Goal: Information Seeking & Learning: Find specific fact

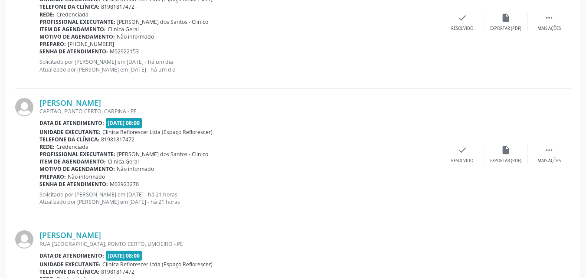
scroll to position [792, 0]
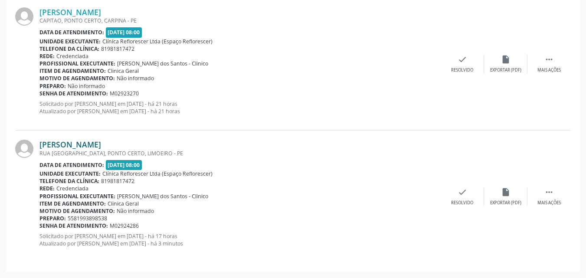
click at [101, 140] on link "Maria do Carmo Melo" at bounding box center [70, 145] width 62 height 10
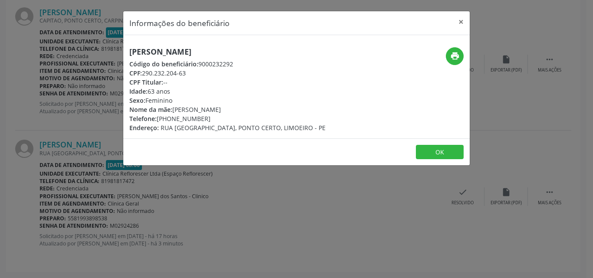
click at [144, 72] on div "CPF: 290.232.204-63" at bounding box center [227, 73] width 196 height 9
click at [186, 74] on div "CPF: 290.232.204-63" at bounding box center [227, 73] width 196 height 9
drag, startPoint x: 142, startPoint y: 71, endPoint x: 190, endPoint y: 74, distance: 48.3
click at [190, 74] on div "CPF: 290.232.204-63" at bounding box center [227, 73] width 196 height 9
copy div "290.232.204-63"
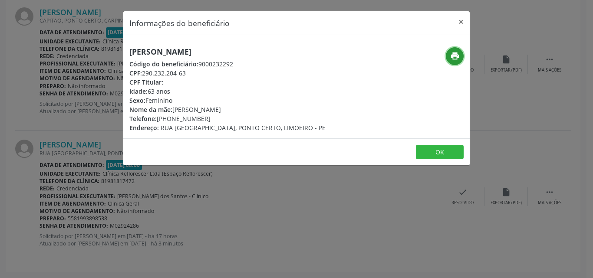
click at [449, 58] on button "print" at bounding box center [455, 56] width 18 height 18
drag, startPoint x: 128, startPoint y: 49, endPoint x: 224, endPoint y: 55, distance: 95.6
click at [224, 55] on div "Maria do Carmo Melo Código do beneficiário: 9000232292 CPF: 290.232.204-63 CPF …" at bounding box center [238, 89] width 231 height 85
copy h5 "Maria do Carmo Melo"
click at [435, 152] on button "OK" at bounding box center [440, 152] width 48 height 15
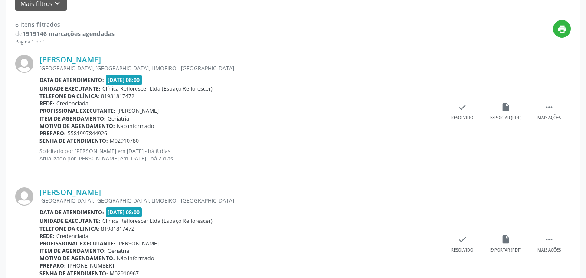
scroll to position [185, 0]
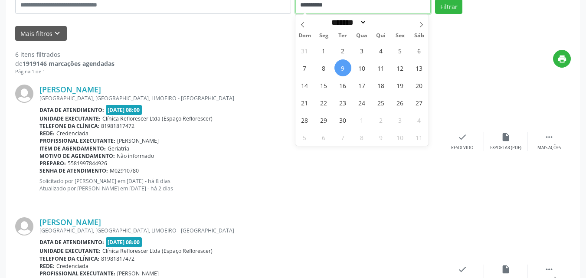
click at [366, 9] on input "**********" at bounding box center [363, 5] width 136 height 17
click at [363, 68] on span "10" at bounding box center [362, 67] width 17 height 17
type input "**********"
click at [363, 68] on span "10" at bounding box center [362, 67] width 17 height 17
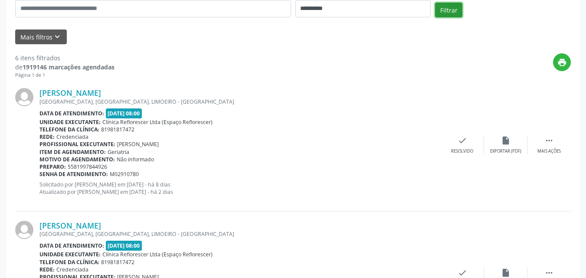
click at [447, 11] on button "Filtrar" at bounding box center [448, 10] width 27 height 15
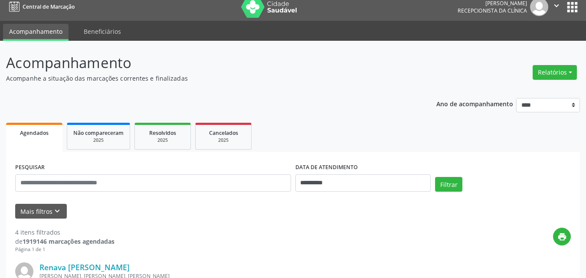
scroll to position [7, 0]
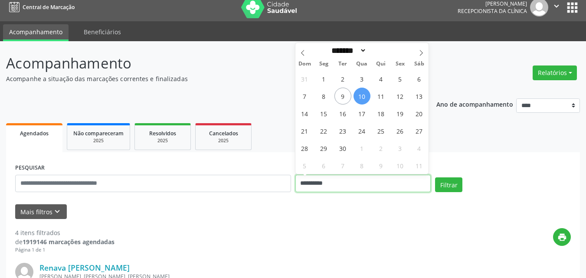
click at [337, 183] on input "**********" at bounding box center [363, 183] width 136 height 17
click at [379, 95] on span "11" at bounding box center [381, 96] width 17 height 17
type input "**********"
click at [379, 95] on span "11" at bounding box center [381, 96] width 17 height 17
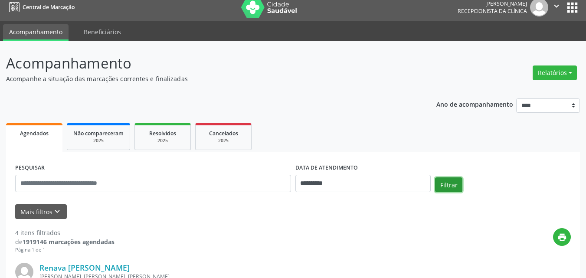
click at [451, 189] on button "Filtrar" at bounding box center [448, 184] width 27 height 15
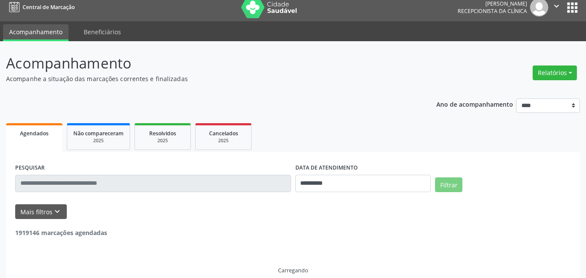
scroll to position [0, 0]
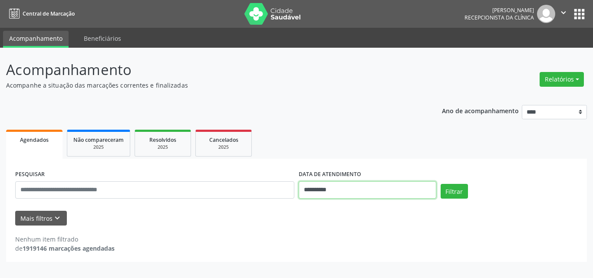
click at [397, 193] on input "**********" at bounding box center [367, 189] width 138 height 17
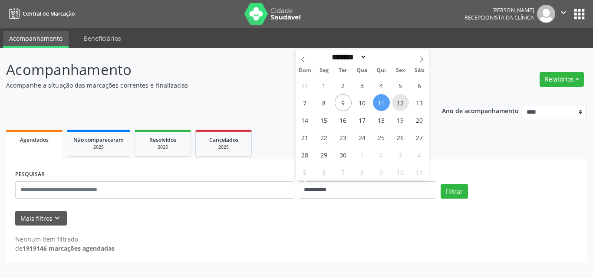
click at [395, 102] on span "12" at bounding box center [400, 102] width 17 height 17
type input "**********"
click at [395, 102] on span "12" at bounding box center [400, 102] width 17 height 17
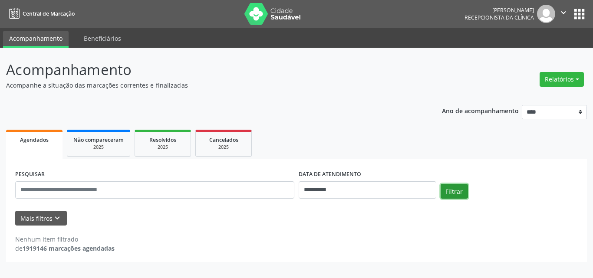
click at [452, 190] on button "Filtrar" at bounding box center [453, 191] width 27 height 15
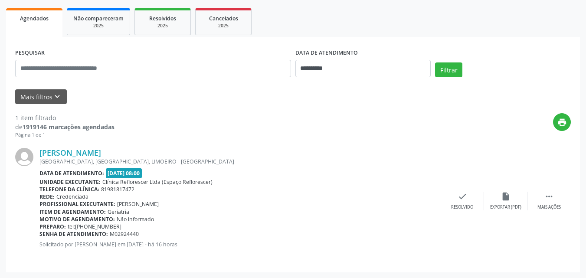
scroll to position [122, 0]
click at [90, 151] on link "Maria da Conceicao Muniz" at bounding box center [70, 152] width 62 height 10
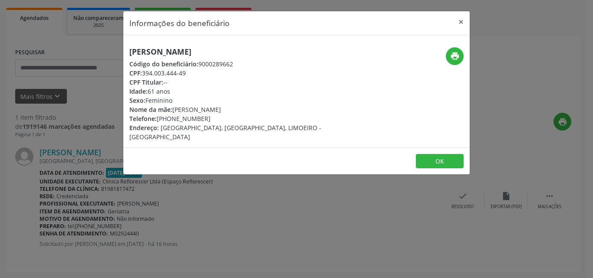
drag, startPoint x: 129, startPoint y: 49, endPoint x: 247, endPoint y: 48, distance: 118.4
click at [247, 48] on div "Maria da Conceicao Muniz Código do beneficiário: 9000289662 CPF: 394.003.444-49…" at bounding box center [238, 94] width 231 height 94
copy h5 "Maria da Conceicao Muniz"
click at [446, 154] on button "OK" at bounding box center [440, 161] width 48 height 15
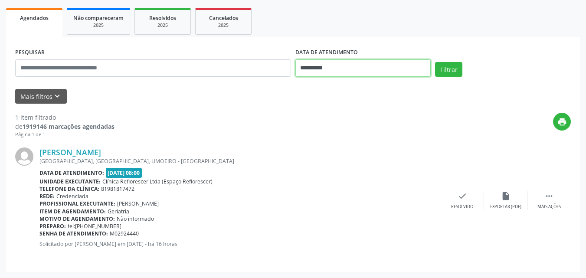
click at [355, 66] on input "**********" at bounding box center [363, 67] width 136 height 17
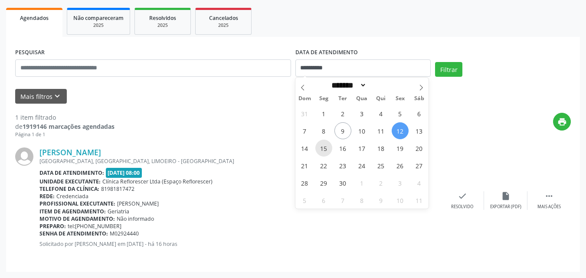
click at [326, 146] on span "15" at bounding box center [323, 148] width 17 height 17
type input "**********"
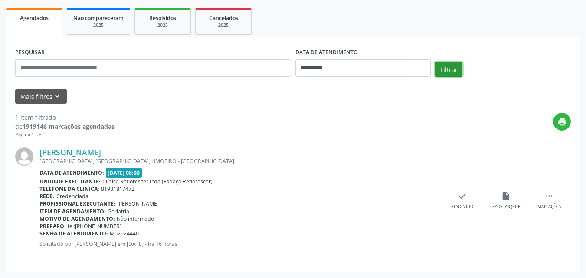
click at [448, 70] on button "Filtrar" at bounding box center [448, 69] width 27 height 15
click at [101, 151] on link "Maria de Lourdes Dutra de Barros" at bounding box center [70, 152] width 62 height 10
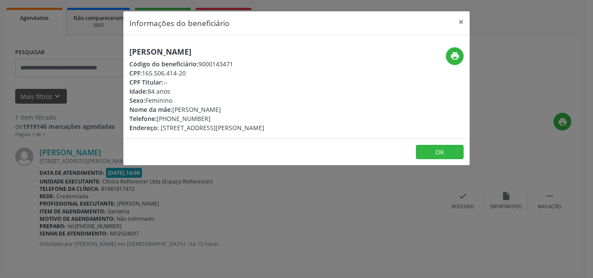
drag, startPoint x: 130, startPoint y: 53, endPoint x: 280, endPoint y: 52, distance: 150.1
click at [264, 52] on h5 "Maria de Lourdes Dutra de Barros" at bounding box center [196, 51] width 135 height 9
copy h5 "Maria de Lourdes Dutra de Barros"
drag, startPoint x: 144, startPoint y: 75, endPoint x: 190, endPoint y: 75, distance: 46.4
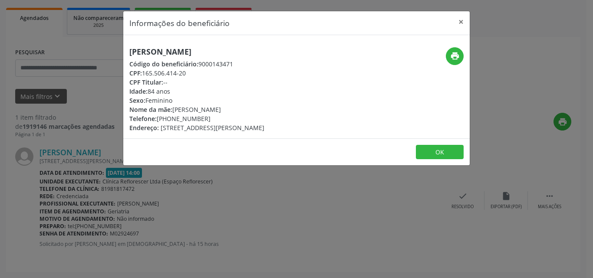
click at [190, 75] on div "CPF: 165.506.414-20" at bounding box center [196, 73] width 135 height 9
copy div "165.506.414-20"
click at [216, 80] on div "CPF Titular: --" at bounding box center [196, 82] width 135 height 9
drag, startPoint x: 199, startPoint y: 62, endPoint x: 245, endPoint y: 62, distance: 46.0
click at [245, 62] on div "Código do beneficiário: 9000143471" at bounding box center [196, 63] width 135 height 9
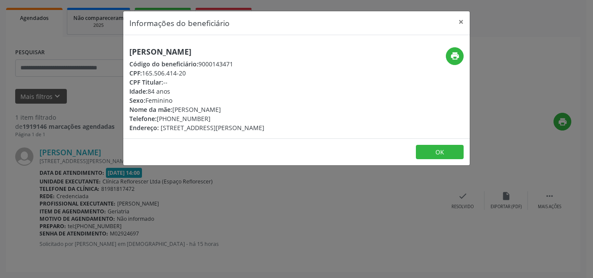
copy div "9000143471"
click at [449, 58] on button "print" at bounding box center [455, 56] width 18 height 18
drag, startPoint x: 155, startPoint y: 118, endPoint x: 228, endPoint y: 120, distance: 72.5
click at [228, 120] on div "Telefone: (81) 99897-6745" at bounding box center [196, 118] width 135 height 9
click at [214, 120] on div "Telefone: (81) 99897-6745" at bounding box center [196, 118] width 135 height 9
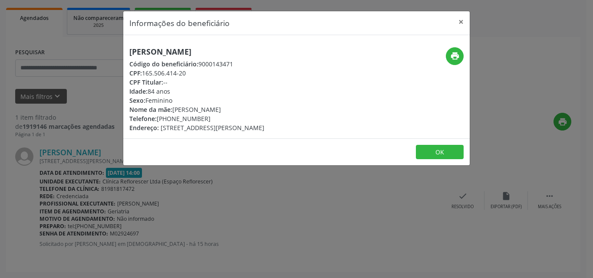
click at [170, 120] on div "Telefone: (81) 99897-6745" at bounding box center [196, 118] width 135 height 9
drag, startPoint x: 156, startPoint y: 118, endPoint x: 219, endPoint y: 118, distance: 62.5
click at [219, 118] on div "Telefone: (81) 99897-6745" at bounding box center [196, 118] width 135 height 9
copy div "(81) 99897-6745"
click at [446, 156] on button "OK" at bounding box center [440, 152] width 48 height 15
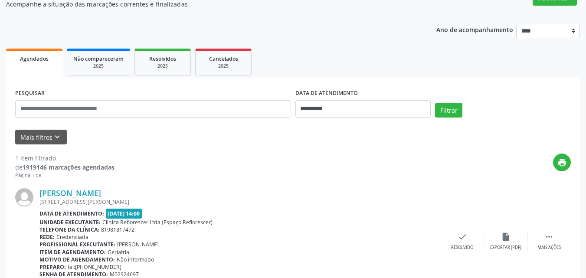
scroll to position [0, 0]
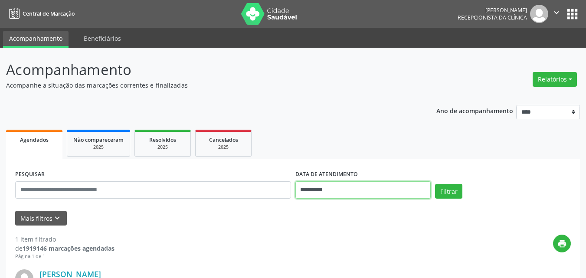
click at [354, 192] on input "**********" at bounding box center [363, 189] width 136 height 17
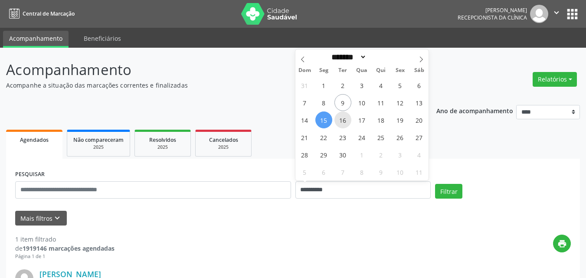
click at [345, 117] on span "16" at bounding box center [342, 119] width 17 height 17
type input "**********"
click at [345, 117] on span "16" at bounding box center [342, 119] width 17 height 17
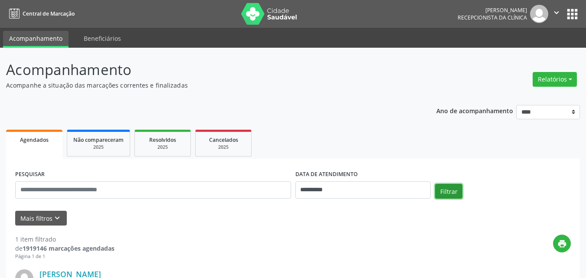
click at [460, 193] on button "Filtrar" at bounding box center [448, 191] width 27 height 15
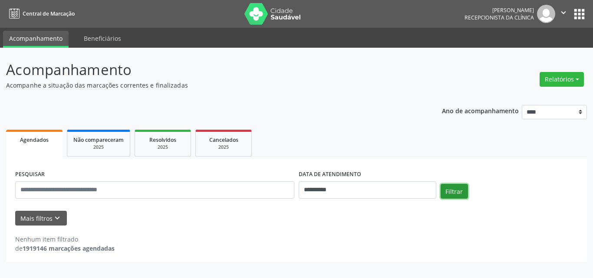
click at [452, 193] on button "Filtrar" at bounding box center [453, 191] width 27 height 15
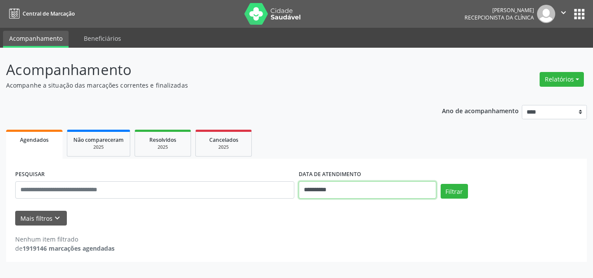
drag, startPoint x: 348, startPoint y: 190, endPoint x: 351, endPoint y: 196, distance: 6.0
click at [351, 196] on input "**********" at bounding box center [367, 189] width 138 height 17
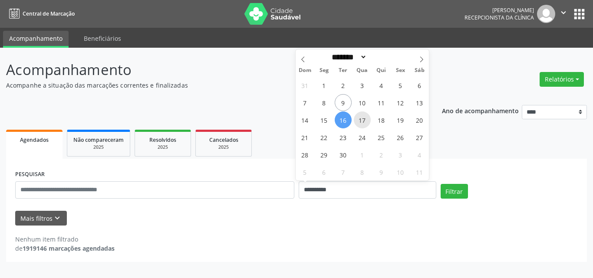
click at [362, 125] on span "17" at bounding box center [362, 119] width 17 height 17
type input "**********"
click at [359, 123] on span "17" at bounding box center [362, 119] width 17 height 17
click at [361, 121] on div "**********" at bounding box center [296, 181] width 580 height 164
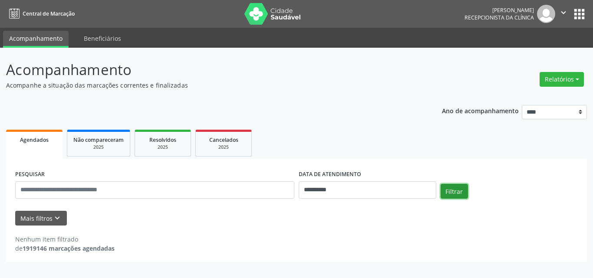
click at [463, 190] on button "Filtrar" at bounding box center [453, 191] width 27 height 15
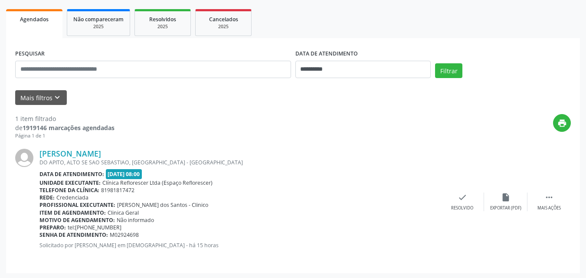
scroll to position [122, 0]
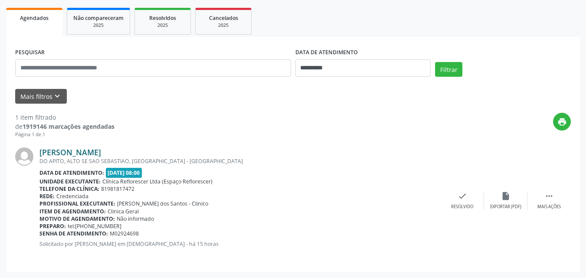
click at [101, 153] on link "Anna Fernanda Dutra de Barros" at bounding box center [70, 152] width 62 height 10
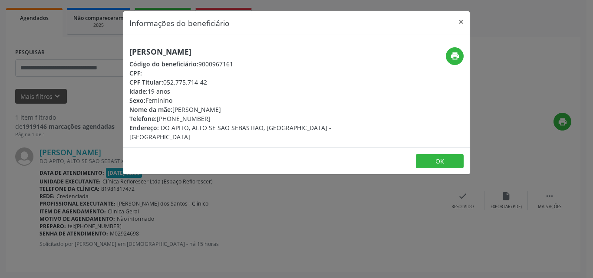
drag, startPoint x: 128, startPoint y: 52, endPoint x: 276, endPoint y: 53, distance: 147.9
click at [276, 53] on div "Anna Fernanda Dutra de Barros Código do beneficiário: 9000967161 CPF: -- CPF Ti…" at bounding box center [238, 94] width 231 height 94
copy h5 "Anna Fernanda Dutra de Barros"
click at [443, 155] on button "OK" at bounding box center [440, 161] width 48 height 15
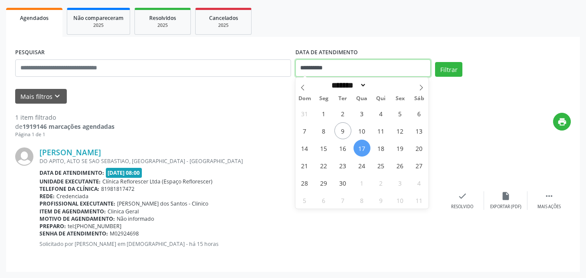
click at [352, 66] on input "**********" at bounding box center [363, 67] width 136 height 17
click at [377, 151] on span "18" at bounding box center [381, 148] width 17 height 17
type input "**********"
click at [377, 151] on span "18" at bounding box center [381, 148] width 17 height 17
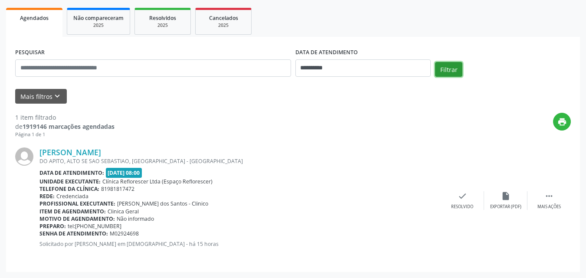
click at [443, 68] on button "Filtrar" at bounding box center [448, 69] width 27 height 15
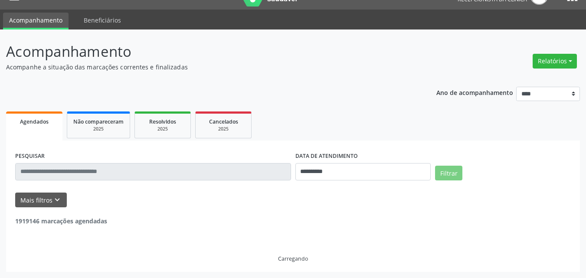
scroll to position [0, 0]
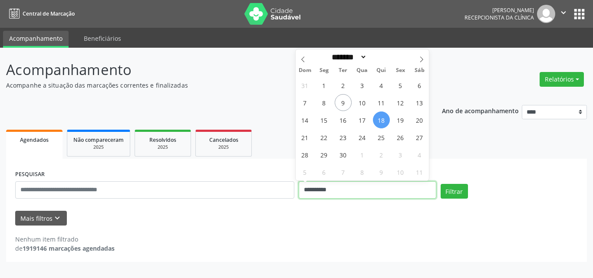
click at [357, 191] on input "**********" at bounding box center [367, 189] width 138 height 17
click at [400, 127] on span "19" at bounding box center [400, 119] width 17 height 17
type input "**********"
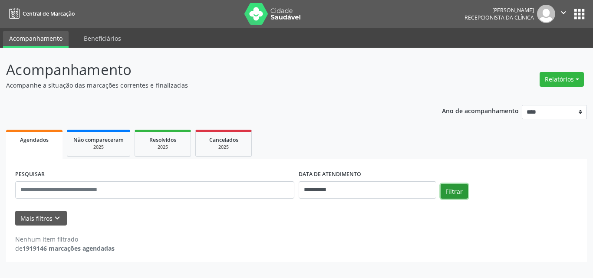
click at [459, 190] on button "Filtrar" at bounding box center [453, 191] width 27 height 15
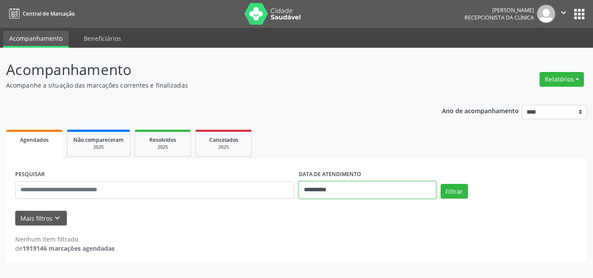
click at [372, 189] on input "**********" at bounding box center [367, 189] width 138 height 17
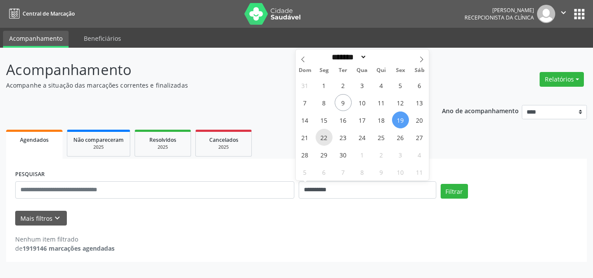
click at [323, 141] on span "22" at bounding box center [323, 137] width 17 height 17
type input "**********"
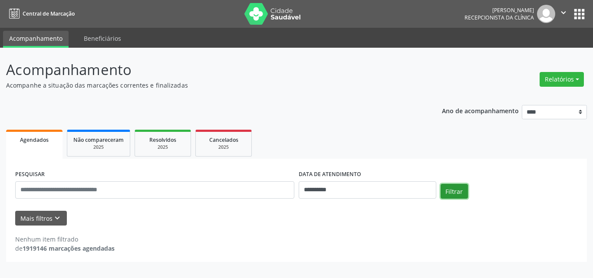
click at [454, 190] on button "Filtrar" at bounding box center [453, 191] width 27 height 15
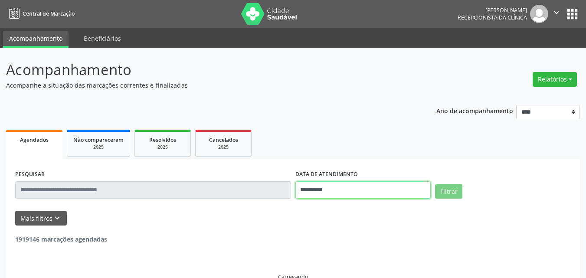
click at [358, 186] on input "**********" at bounding box center [363, 189] width 136 height 17
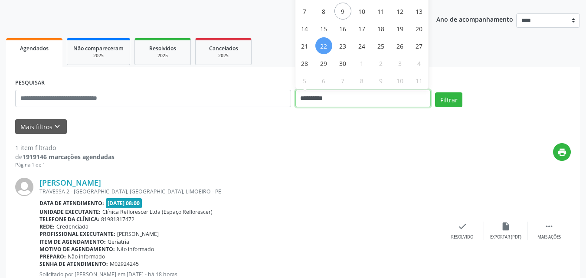
scroll to position [122, 0]
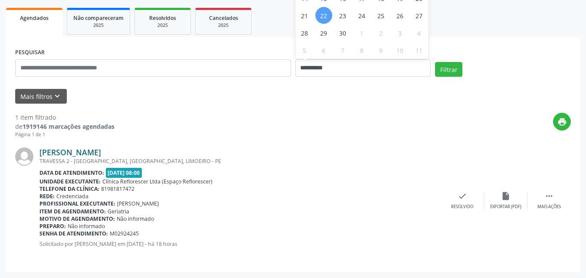
click at [74, 151] on link "Izete Maria Teixeira" at bounding box center [70, 152] width 62 height 10
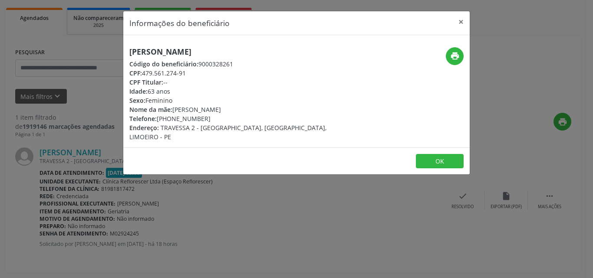
drag, startPoint x: 130, startPoint y: 51, endPoint x: 235, endPoint y: 51, distance: 105.4
click at [235, 51] on h5 "Izete Maria Teixeira" at bounding box center [238, 51] width 219 height 9
click at [439, 154] on button "OK" at bounding box center [440, 161] width 48 height 15
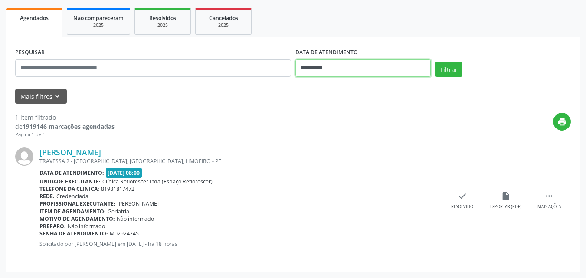
drag, startPoint x: 375, startPoint y: 66, endPoint x: 378, endPoint y: 74, distance: 8.0
click at [376, 66] on input "**********" at bounding box center [363, 67] width 136 height 17
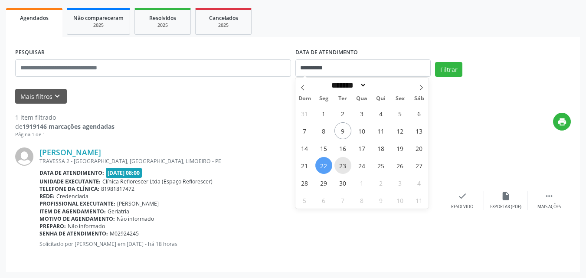
click at [344, 166] on span "23" at bounding box center [342, 165] width 17 height 17
type input "**********"
click at [343, 166] on span "23" at bounding box center [342, 165] width 17 height 17
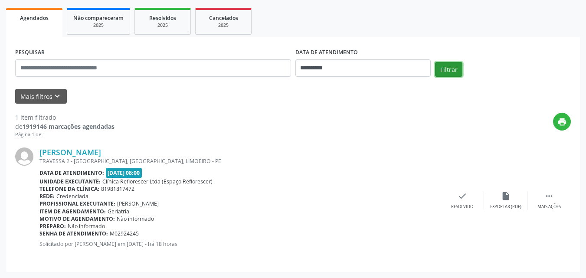
click at [456, 66] on button "Filtrar" at bounding box center [448, 69] width 27 height 15
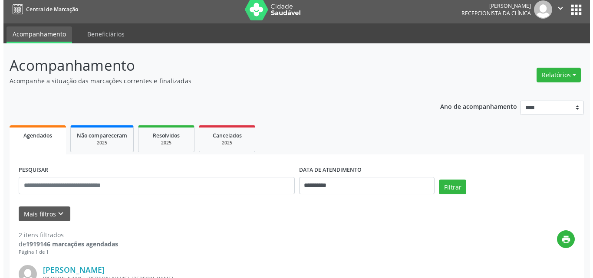
scroll to position [0, 0]
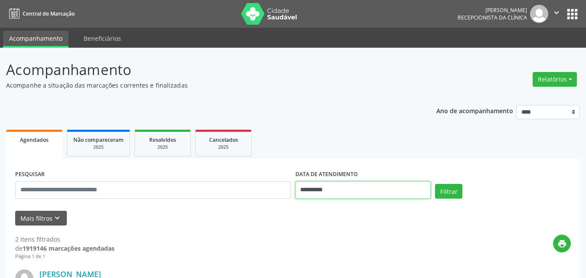
click at [311, 192] on input "**********" at bounding box center [363, 189] width 136 height 17
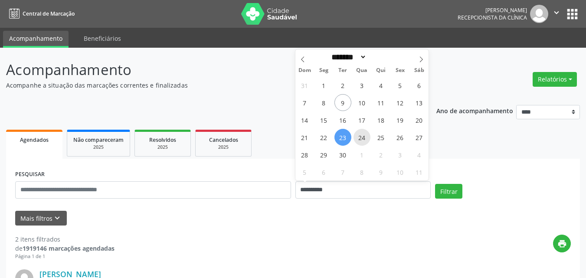
click at [360, 141] on span "24" at bounding box center [362, 137] width 17 height 17
type input "**********"
click at [360, 141] on span "24" at bounding box center [362, 137] width 17 height 17
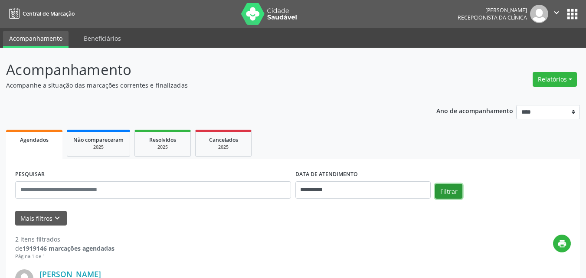
click at [452, 194] on button "Filtrar" at bounding box center [448, 191] width 27 height 15
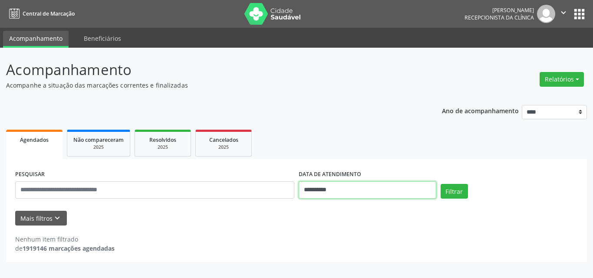
click at [368, 187] on input "**********" at bounding box center [367, 189] width 138 height 17
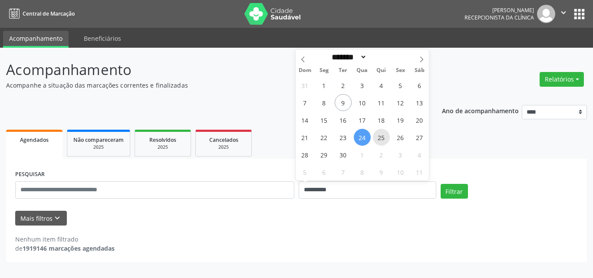
click at [381, 140] on span "25" at bounding box center [381, 137] width 17 height 17
type input "**********"
click at [381, 140] on span "25" at bounding box center [381, 137] width 17 height 17
select select "*"
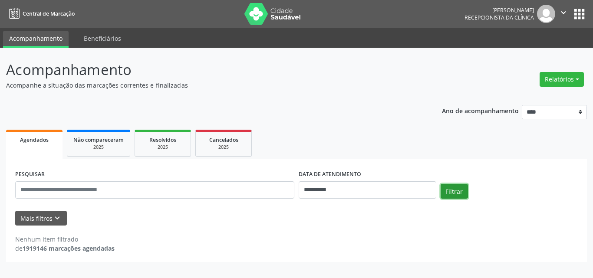
click at [444, 187] on button "Filtrar" at bounding box center [453, 191] width 27 height 15
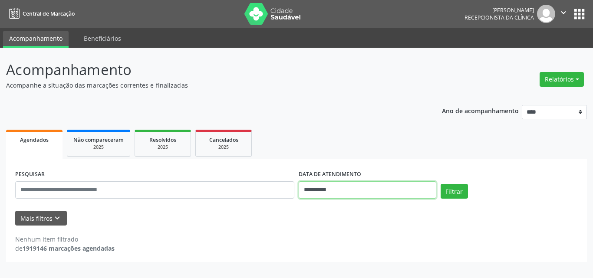
click at [362, 190] on input "**********" at bounding box center [367, 189] width 138 height 17
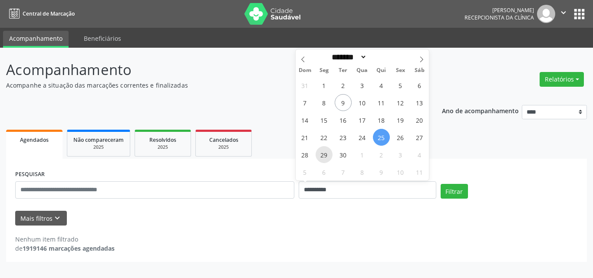
click at [328, 157] on span "29" at bounding box center [323, 154] width 17 height 17
type input "**********"
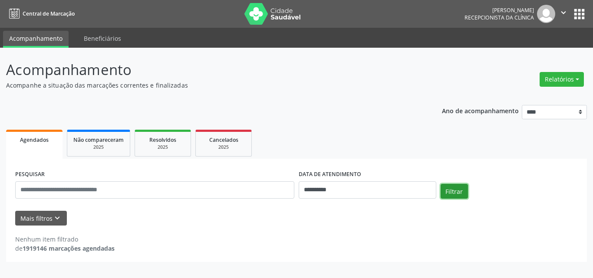
click at [459, 192] on button "Filtrar" at bounding box center [453, 191] width 27 height 15
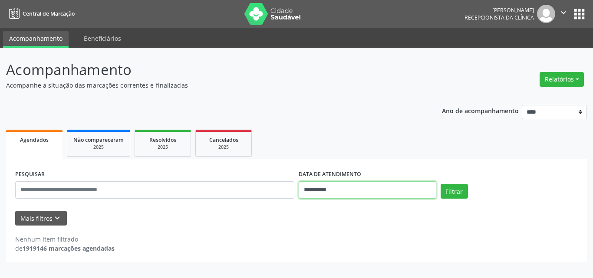
click at [375, 191] on input "**********" at bounding box center [367, 189] width 138 height 17
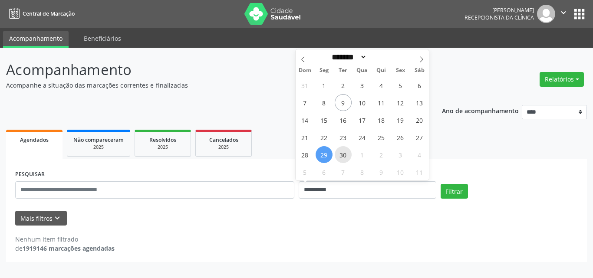
click at [335, 153] on span "30" at bounding box center [342, 154] width 17 height 17
type input "**********"
click at [335, 153] on span "30" at bounding box center [342, 154] width 17 height 17
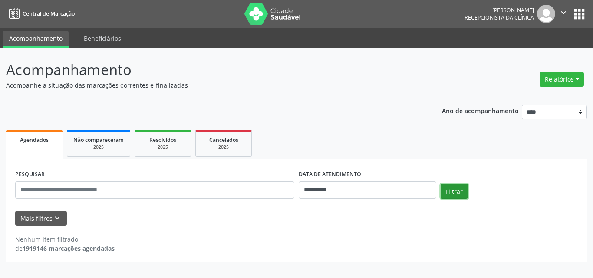
click at [458, 190] on button "Filtrar" at bounding box center [453, 191] width 27 height 15
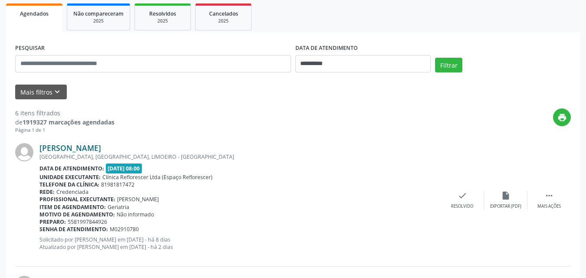
scroll to position [130, 0]
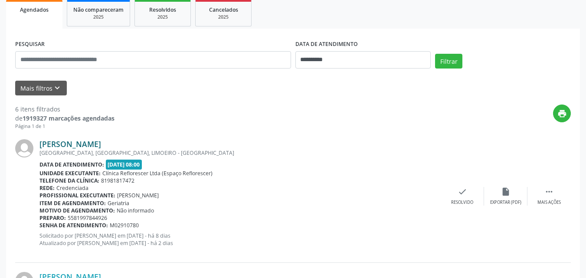
click at [91, 142] on link "Marta de Albuquerque de Farias Silva" at bounding box center [70, 144] width 62 height 10
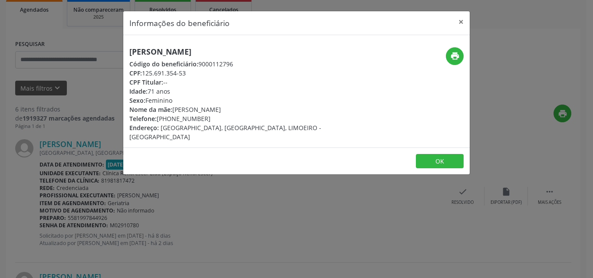
drag, startPoint x: 161, startPoint y: 75, endPoint x: 183, endPoint y: 72, distance: 22.2
click at [193, 75] on div "CPF: 125.691.354-53" at bounding box center [238, 73] width 219 height 9
click at [443, 159] on button "OK" at bounding box center [440, 161] width 48 height 15
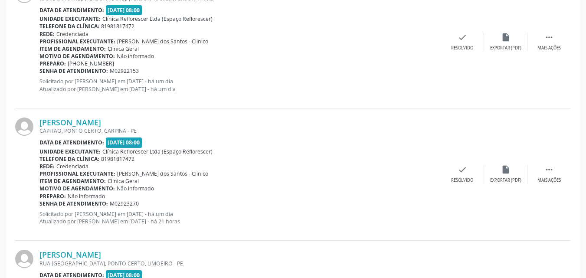
scroll to position [694, 0]
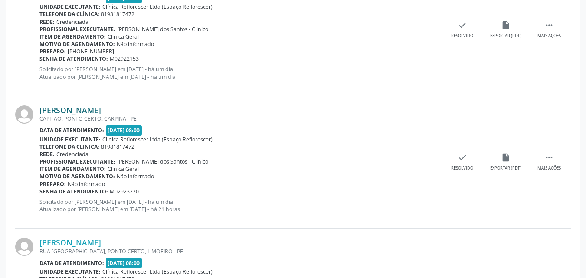
click at [69, 114] on link "Carlos Eduardo de Souza Silva" at bounding box center [70, 110] width 62 height 10
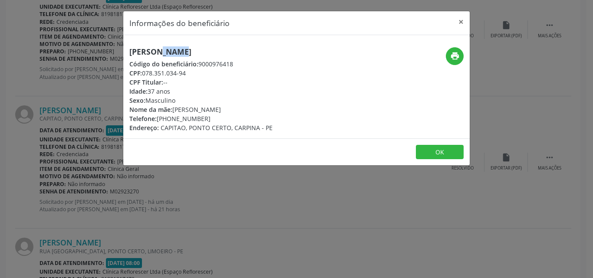
drag, startPoint x: 128, startPoint y: 50, endPoint x: 157, endPoint y: 50, distance: 29.1
click at [157, 50] on div "Carlos Eduardo de Souza Silva Código do beneficiário: 9000976418 CPF: 078.351.0…" at bounding box center [238, 89] width 231 height 85
click at [232, 85] on div "CPF Titular: --" at bounding box center [200, 82] width 143 height 9
drag, startPoint x: 170, startPoint y: 72, endPoint x: 193, endPoint y: 74, distance: 22.6
click at [193, 74] on div "CPF: 078.351.034-94" at bounding box center [200, 73] width 143 height 9
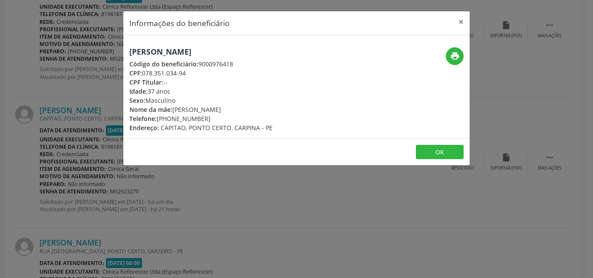
copy div "078.351.034-94"
click at [433, 150] on button "OK" at bounding box center [440, 152] width 48 height 15
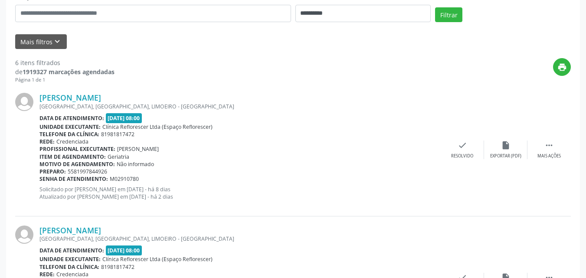
scroll to position [174, 0]
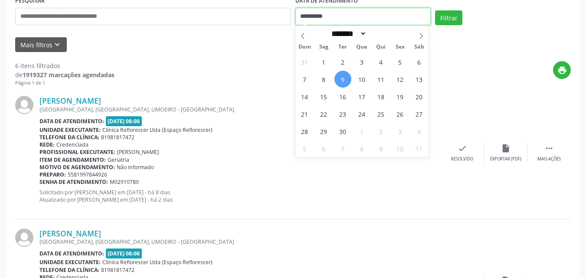
click at [341, 16] on input "**********" at bounding box center [363, 16] width 136 height 17
click at [358, 87] on div "31 1 2 3 4 5 6 7 8 9 10 11 12 13 14 15 16 17 18 19 20 21 22 23 24 25 26 27 28 2…" at bounding box center [362, 105] width 134 height 104
click at [358, 83] on span "10" at bounding box center [362, 79] width 17 height 17
type input "**********"
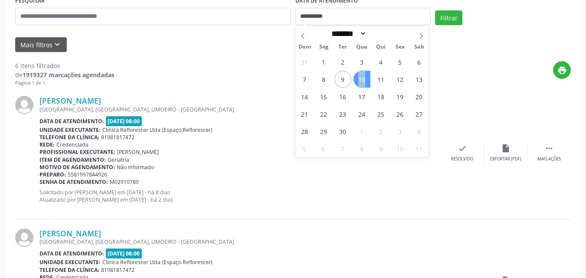
click at [358, 83] on span "10" at bounding box center [362, 79] width 17 height 17
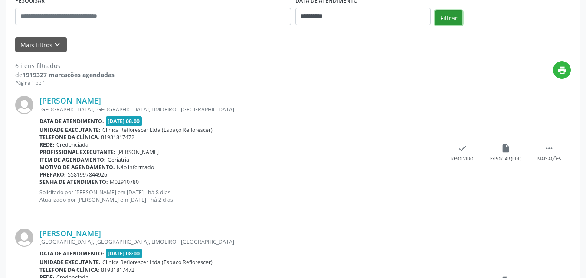
click at [449, 21] on button "Filtrar" at bounding box center [448, 17] width 27 height 15
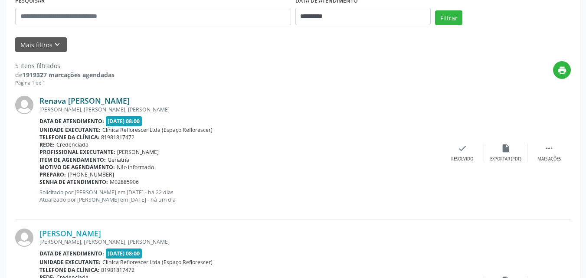
click at [130, 102] on link "Renava Maria de Melo Salvino Barbosa" at bounding box center [84, 101] width 90 height 10
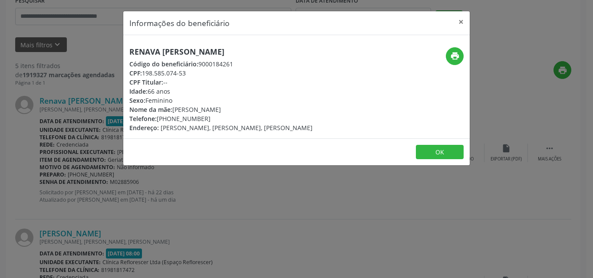
drag, startPoint x: 199, startPoint y: 64, endPoint x: 277, endPoint y: 63, distance: 78.5
click at [277, 63] on div "Código do beneficiário: 9000184261" at bounding box center [220, 63] width 183 height 9
copy div "9000184261"
click at [442, 153] on button "OK" at bounding box center [440, 152] width 48 height 15
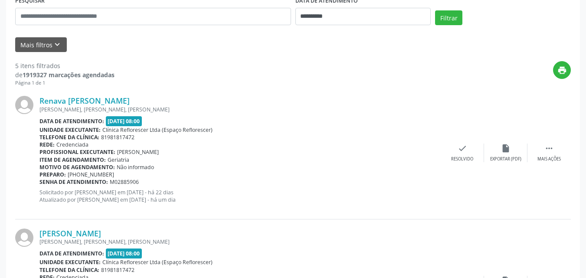
click at [136, 240] on div "SEVERINO APULIO CAVALCNTI, ASA BRANCA, JOAO ALFREDO - PE" at bounding box center [239, 241] width 401 height 7
click at [101, 232] on link "Manoel Salvino Barbosa Neto" at bounding box center [70, 234] width 62 height 10
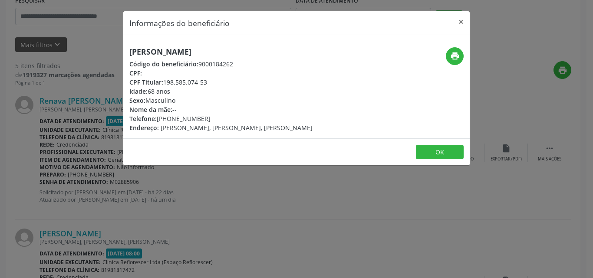
drag, startPoint x: 137, startPoint y: 52, endPoint x: 278, endPoint y: 51, distance: 140.6
click at [278, 51] on h5 "Manoel Salvino Barbosa Neto" at bounding box center [220, 51] width 183 height 9
copy h5 "Manoel Salvino Barbosa Neto"
click at [438, 154] on button "OK" at bounding box center [440, 152] width 48 height 15
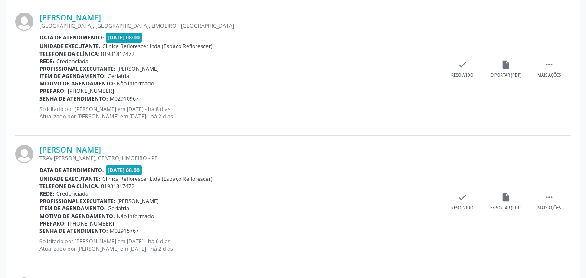
scroll to position [390, 0]
click at [101, 147] on link "[PERSON_NAME]" at bounding box center [70, 149] width 62 height 10
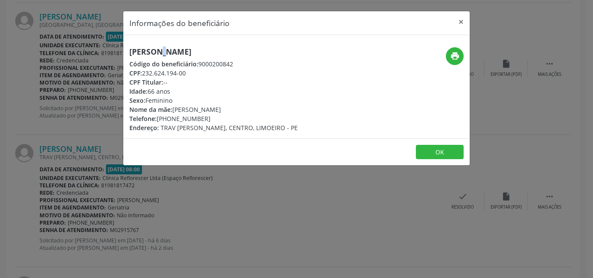
click at [133, 50] on h5 "[PERSON_NAME]" at bounding box center [213, 51] width 168 height 9
click at [210, 79] on div "CPF Titular: --" at bounding box center [213, 82] width 168 height 9
drag, startPoint x: 145, startPoint y: 72, endPoint x: 193, endPoint y: 72, distance: 48.6
click at [193, 72] on div "CPF: 232.624.194-00" at bounding box center [213, 73] width 168 height 9
copy div "232.624.194-00"
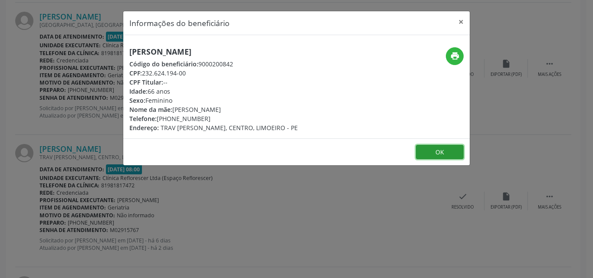
click at [442, 145] on button "OK" at bounding box center [440, 152] width 48 height 15
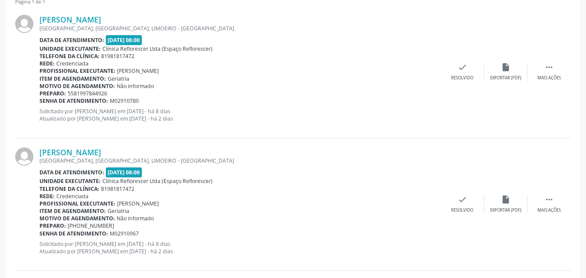
scroll to position [260, 0]
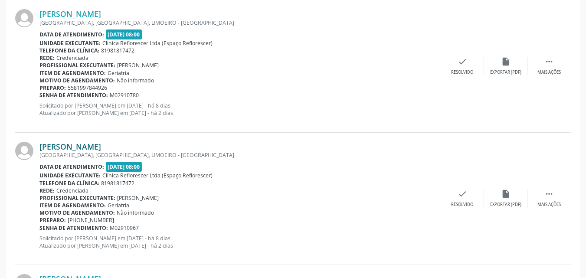
click at [66, 147] on link "Manoel Melo Freitas Silva" at bounding box center [70, 147] width 62 height 10
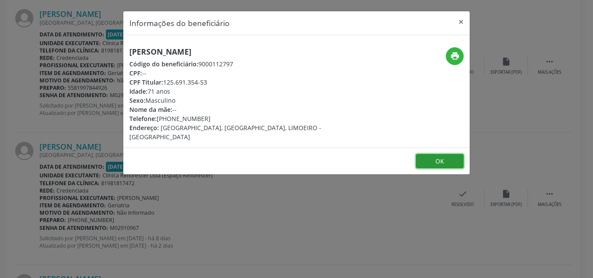
click at [426, 154] on button "OK" at bounding box center [440, 161] width 48 height 15
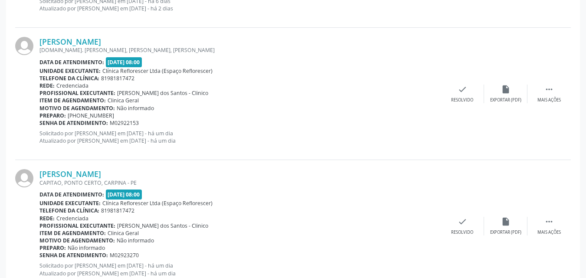
scroll to position [521, 0]
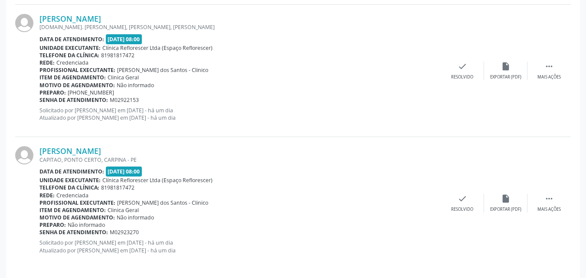
click at [86, 23] on div "R.PROF. JANDIRA DE ANDRADE LIMA, JOSE FERNANDES SALSA, LIMOEIRO - PE" at bounding box center [239, 26] width 401 height 7
click at [86, 21] on link "Flavia Gomes Moreira" at bounding box center [70, 19] width 62 height 10
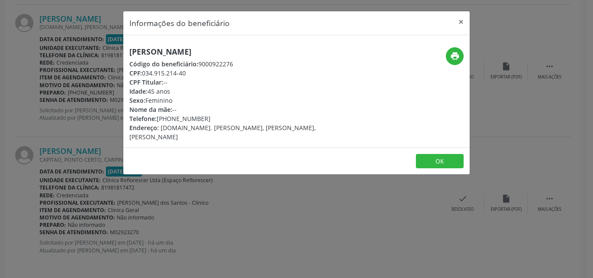
drag, startPoint x: 141, startPoint y: 73, endPoint x: 204, endPoint y: 77, distance: 63.0
click at [219, 79] on div "Flavia Gomes Moreira Código do beneficiário: 9000922276 CPF: 034.915.214-40 CPF…" at bounding box center [238, 94] width 219 height 94
drag, startPoint x: 173, startPoint y: 71, endPoint x: 216, endPoint y: 75, distance: 43.6
click at [259, 69] on div "CPF: 034.915.214-40" at bounding box center [238, 73] width 219 height 9
click at [206, 74] on div "CPF: 034.915.214-40" at bounding box center [238, 73] width 219 height 9
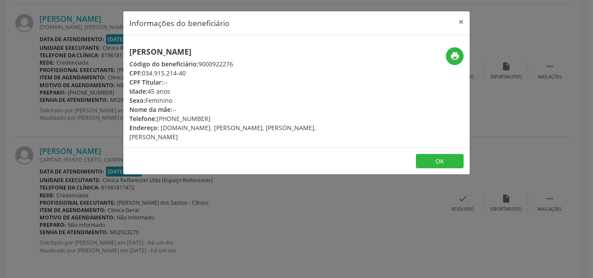
click at [176, 82] on div "CPF Titular: --" at bounding box center [238, 82] width 219 height 9
drag, startPoint x: 180, startPoint y: 154, endPoint x: 173, endPoint y: 150, distance: 8.0
click at [180, 154] on footer "OK" at bounding box center [296, 160] width 346 height 27
drag, startPoint x: 147, startPoint y: 72, endPoint x: 201, endPoint y: 75, distance: 54.3
click at [201, 75] on div "CPF: 034.915.214-40" at bounding box center [238, 73] width 219 height 9
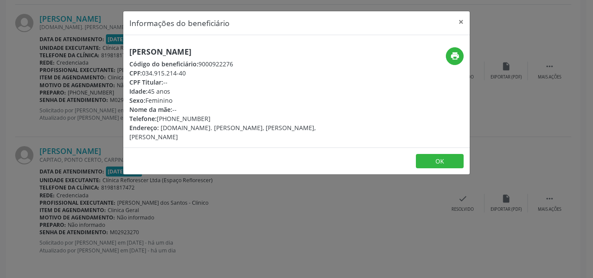
click at [211, 83] on div "CPF Titular: --" at bounding box center [238, 82] width 219 height 9
drag, startPoint x: 143, startPoint y: 74, endPoint x: 197, endPoint y: 73, distance: 53.8
click at [197, 73] on div "CPF: 034.915.214-40" at bounding box center [238, 73] width 219 height 9
copy div "034.915.214-40"
click at [429, 162] on button "OK" at bounding box center [440, 161] width 48 height 15
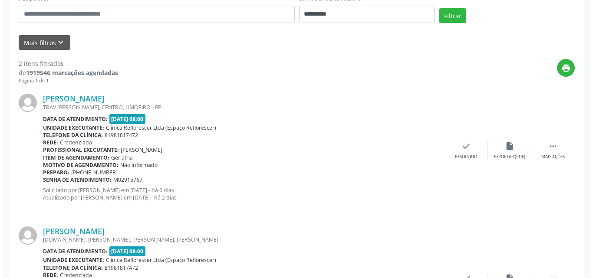
scroll to position [175, 0]
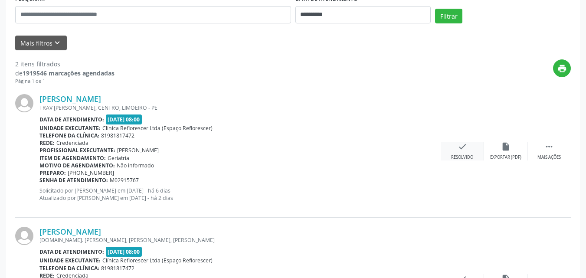
click at [462, 150] on icon "check" at bounding box center [463, 147] width 10 height 10
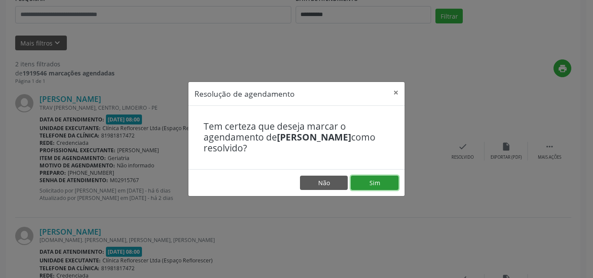
click at [381, 181] on button "Sim" at bounding box center [375, 183] width 48 height 15
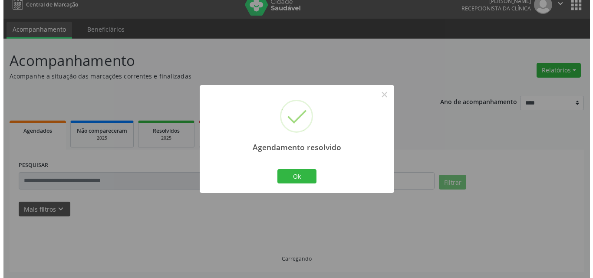
scroll to position [130, 0]
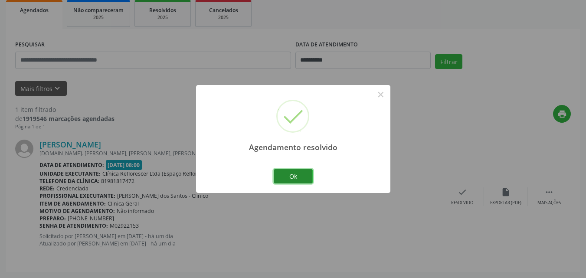
click at [289, 177] on button "Ok" at bounding box center [293, 176] width 39 height 15
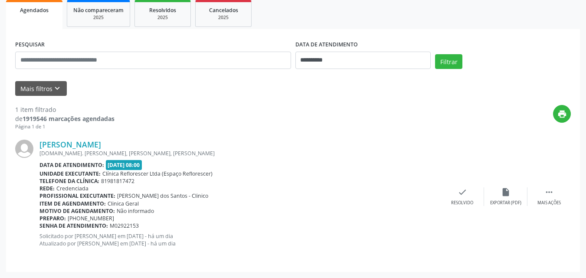
click at [377, 151] on div "[DOMAIN_NAME]. [PERSON_NAME], [PERSON_NAME], [PERSON_NAME]" at bounding box center [239, 153] width 401 height 7
click at [459, 195] on icon "check" at bounding box center [463, 192] width 10 height 10
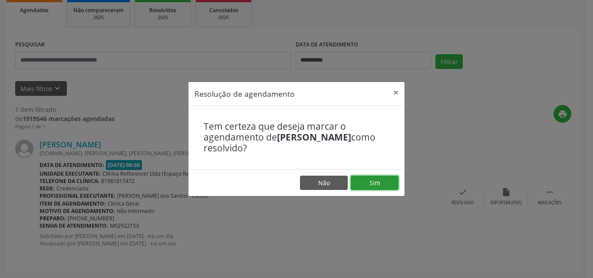
click at [366, 180] on button "Sim" at bounding box center [375, 183] width 48 height 15
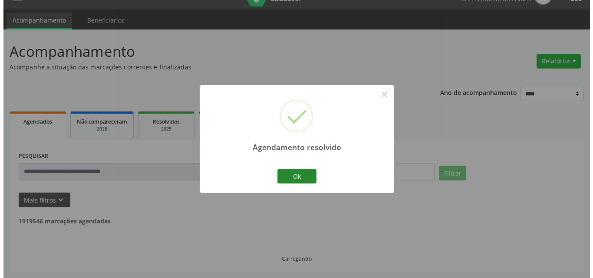
scroll to position [0, 0]
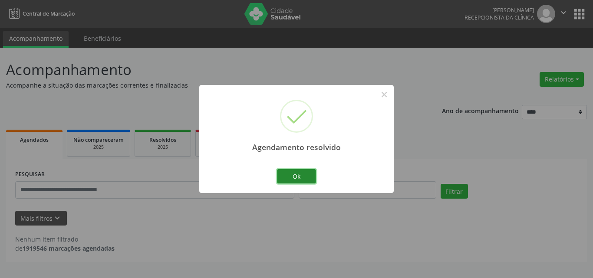
click at [302, 178] on button "Ok" at bounding box center [296, 176] width 39 height 15
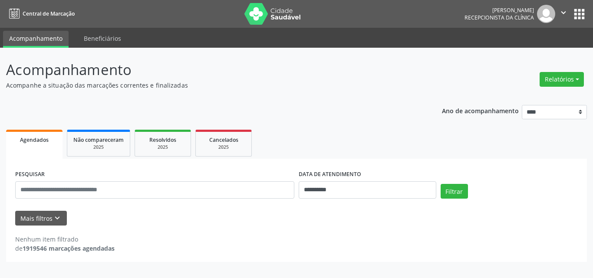
click at [373, 128] on ul "Agendados Não compareceram 2025 Resolvidos 2025 Cancelados 2025" at bounding box center [296, 143] width 580 height 31
click at [388, 118] on div "**********" at bounding box center [296, 181] width 580 height 164
click at [461, 34] on ul "Acompanhamento Beneficiários" at bounding box center [296, 38] width 593 height 20
click at [322, 112] on div "**********" at bounding box center [296, 181] width 580 height 164
click at [466, 233] on div "Nenhum item filtrado de 1919551 marcações agendadas" at bounding box center [296, 239] width 562 height 27
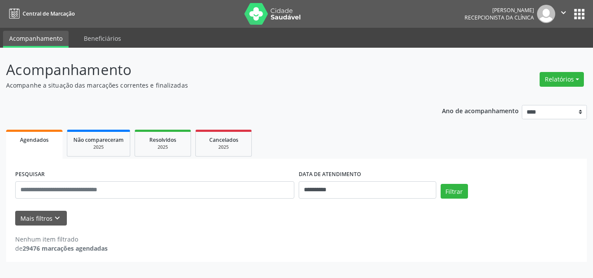
click at [401, 141] on ul "Agendados Não compareceram 2025 Resolvidos 2025 Cancelados 2025" at bounding box center [296, 143] width 580 height 31
click at [334, 75] on p "Acompanhamento" at bounding box center [209, 70] width 406 height 22
drag, startPoint x: 334, startPoint y: 75, endPoint x: 282, endPoint y: 123, distance: 71.2
click at [282, 123] on div "**********" at bounding box center [296, 181] width 580 height 164
click at [352, 84] on p "Acompanhe a situação das marcações correntes e finalizadas" at bounding box center [209, 85] width 406 height 9
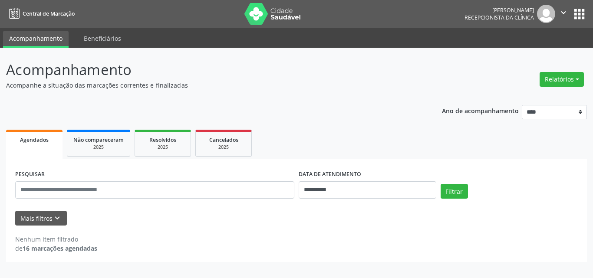
click at [352, 85] on p "Acompanhe a situação das marcações correntes e finalizadas" at bounding box center [209, 85] width 406 height 9
drag, startPoint x: 352, startPoint y: 85, endPoint x: 355, endPoint y: 111, distance: 26.2
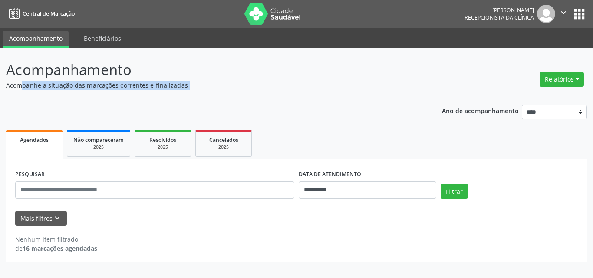
click at [352, 85] on p "Acompanhe a situação das marcações correntes e finalizadas" at bounding box center [209, 85] width 406 height 9
click at [357, 117] on div "**********" at bounding box center [296, 181] width 580 height 164
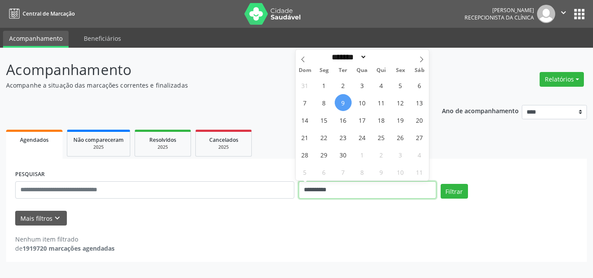
click at [355, 191] on input "**********" at bounding box center [367, 189] width 138 height 17
click at [357, 104] on span "10" at bounding box center [362, 102] width 17 height 17
type input "**********"
click at [357, 104] on span "10" at bounding box center [362, 102] width 17 height 17
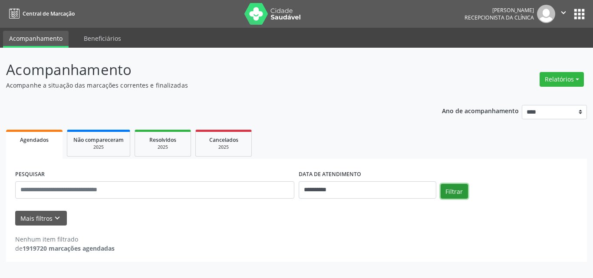
click at [452, 193] on button "Filtrar" at bounding box center [453, 191] width 27 height 15
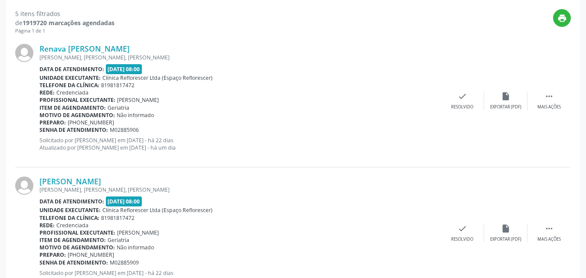
scroll to position [182, 0]
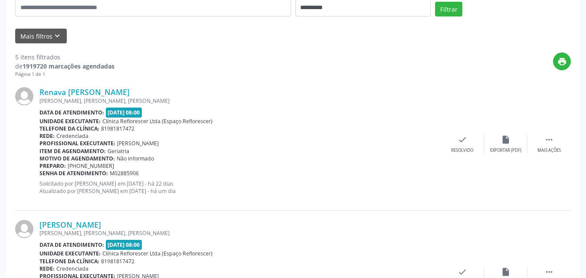
click at [319, 131] on div "Telefone da clínica: 81981817472" at bounding box center [239, 128] width 401 height 7
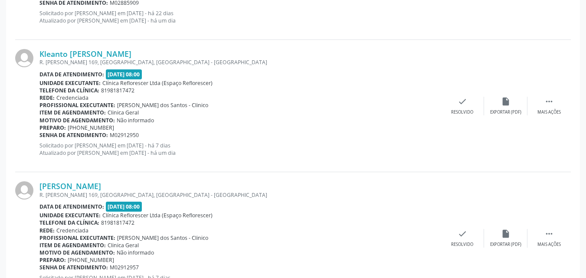
scroll to position [486, 0]
click at [98, 51] on link "Kleanto Bezerra da Rocha" at bounding box center [85, 54] width 92 height 10
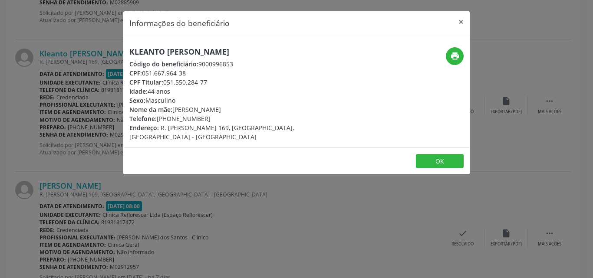
drag, startPoint x: 124, startPoint y: 49, endPoint x: 221, endPoint y: 53, distance: 97.7
click at [243, 53] on div "Kleanto Bezerra da Rocha Código do beneficiário: 9000996853 CPF: 051.667.964-38…" at bounding box center [238, 94] width 231 height 94
copy h5 "Kleanto Bezerra da Rocha"
click at [442, 155] on button "OK" at bounding box center [440, 161] width 48 height 15
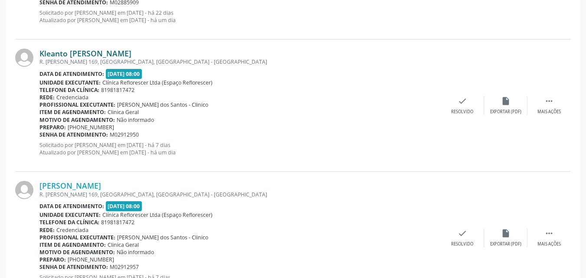
click at [90, 53] on link "Kleanto Bezerra da Rocha" at bounding box center [85, 54] width 92 height 10
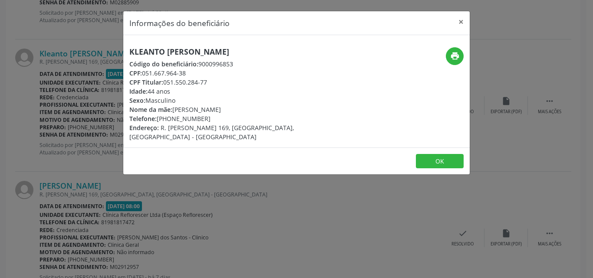
drag, startPoint x: 125, startPoint y: 51, endPoint x: 252, endPoint y: 53, distance: 126.7
click at [252, 53] on div "Kleanto Bezerra da Rocha Código do beneficiário: 9000996853 CPF: 051.667.964-38…" at bounding box center [238, 94] width 231 height 94
copy h5 "Kleanto Bezerra da Rocha"
click at [437, 154] on button "OK" at bounding box center [440, 161] width 48 height 15
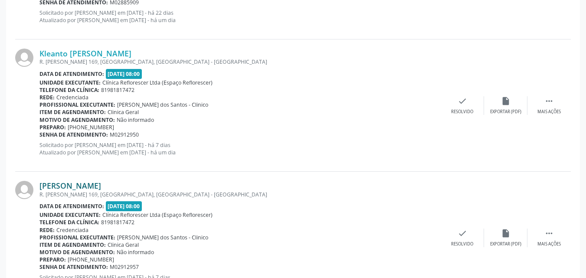
click at [101, 182] on link "Lucas Barbosa da Rocha" at bounding box center [70, 186] width 62 height 10
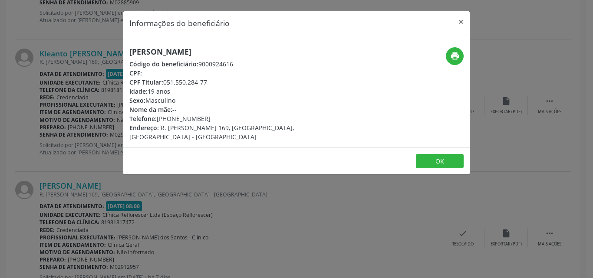
drag, startPoint x: 131, startPoint y: 51, endPoint x: 239, endPoint y: 54, distance: 107.6
click at [239, 54] on h5 "Lucas Barbosa da Rocha" at bounding box center [238, 51] width 219 height 9
copy h5 "Lucas Barbosa da Rocha"
click at [440, 154] on button "OK" at bounding box center [440, 161] width 48 height 15
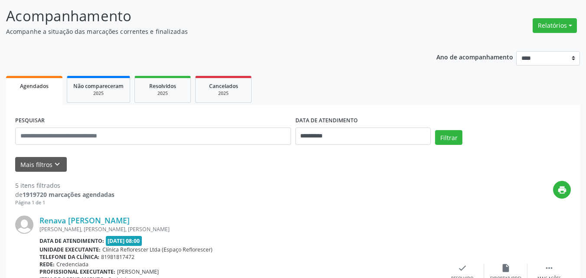
scroll to position [52, 0]
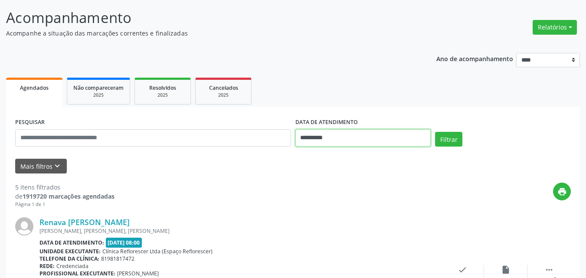
click at [325, 141] on input "**********" at bounding box center [363, 137] width 136 height 17
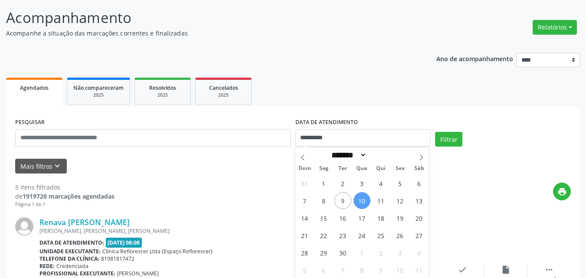
click at [361, 201] on span "10" at bounding box center [362, 200] width 17 height 17
type input "**********"
click at [361, 201] on span "10" at bounding box center [362, 200] width 17 height 17
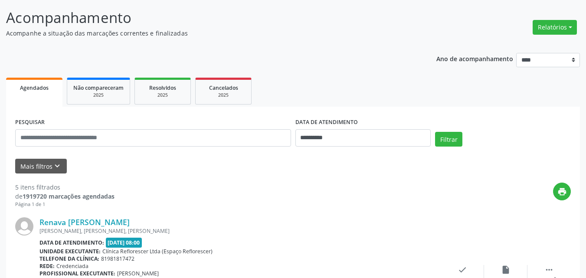
click at [361, 201] on div "print" at bounding box center [343, 196] width 456 height 26
click at [362, 202] on div "print" at bounding box center [343, 196] width 456 height 26
click at [446, 138] on button "Filtrar" at bounding box center [448, 139] width 27 height 15
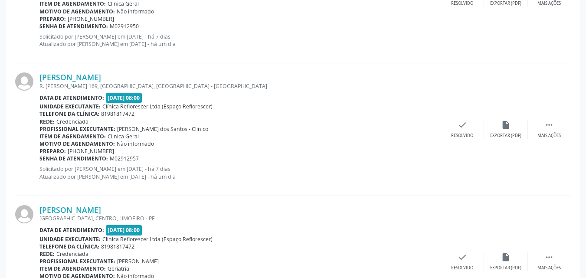
scroll to position [659, 0]
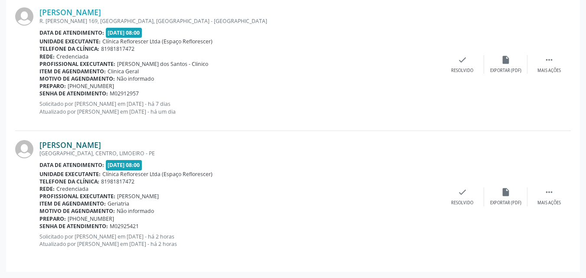
click at [101, 145] on link "Carlos Henrique Brito de Araujo" at bounding box center [70, 145] width 62 height 10
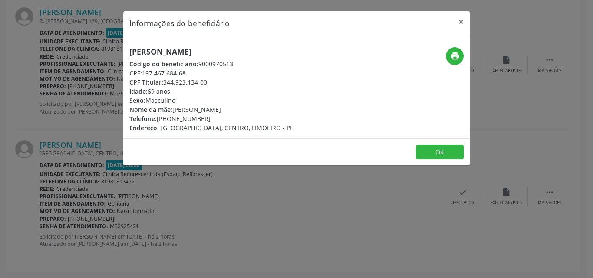
drag, startPoint x: 126, startPoint y: 47, endPoint x: 275, endPoint y: 49, distance: 149.2
click at [275, 49] on div "Carlos Henrique Brito de Araujo Código do beneficiário: 9000970513 CPF: 197.467…" at bounding box center [238, 89] width 231 height 85
copy h5 "Carlos Henrique Brito de Araujo"
drag, startPoint x: 219, startPoint y: 65, endPoint x: 244, endPoint y: 65, distance: 25.2
click at [244, 65] on div "Código do beneficiário: 9000970513" at bounding box center [211, 63] width 164 height 9
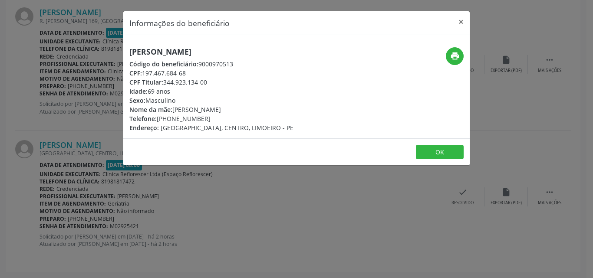
copy div "9000970513"
click at [453, 155] on button "OK" at bounding box center [440, 152] width 48 height 15
